Goal: Transaction & Acquisition: Download file/media

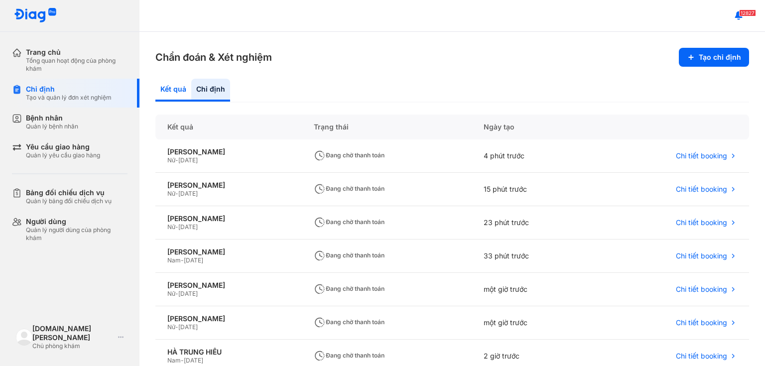
click at [176, 89] on div "Kết quả" at bounding box center [173, 90] width 36 height 23
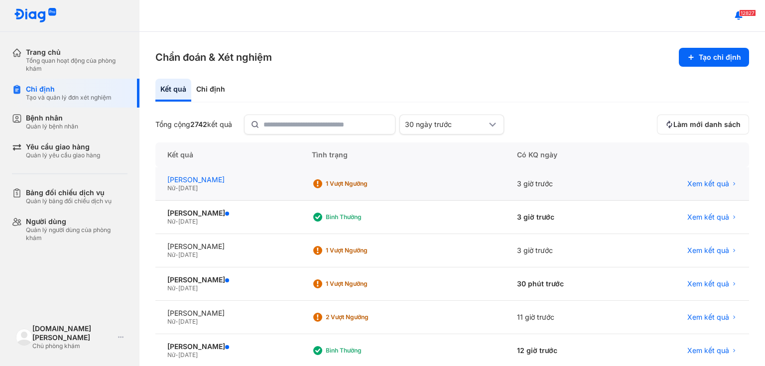
click at [192, 181] on div "[PERSON_NAME]" at bounding box center [227, 179] width 120 height 9
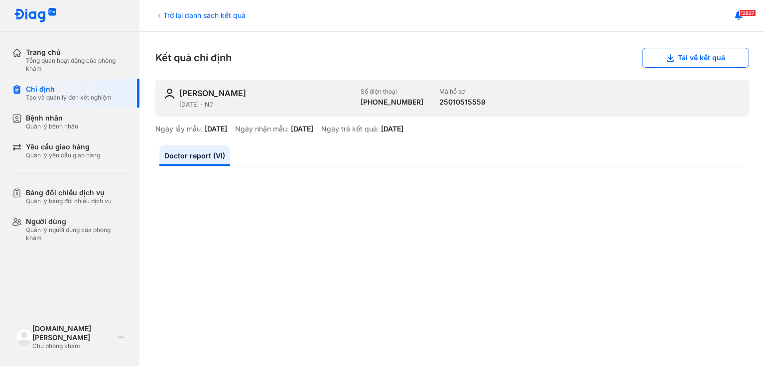
drag, startPoint x: 244, startPoint y: 95, endPoint x: 176, endPoint y: 100, distance: 68.9
click at [176, 100] on div "[PERSON_NAME] NHI [DATE] - Nữ Số điện thoại [PHONE_NUMBER] Mã hồ sơ 25010515559" at bounding box center [452, 98] width 594 height 37
click at [253, 92] on div "[PERSON_NAME]" at bounding box center [265, 93] width 173 height 11
drag, startPoint x: 181, startPoint y: 92, endPoint x: 241, endPoint y: 98, distance: 60.5
click at [241, 98] on div "[PERSON_NAME]" at bounding box center [265, 93] width 173 height 11
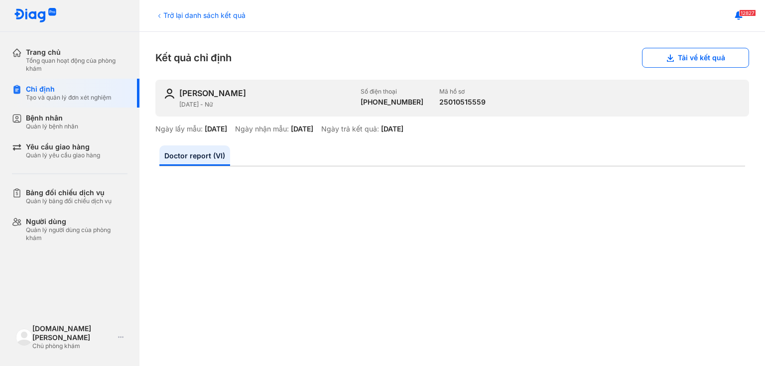
copy div "[PERSON_NAME]"
click at [708, 59] on button "Tải về kết quả" at bounding box center [695, 58] width 107 height 20
